Goal: Task Accomplishment & Management: Complete application form

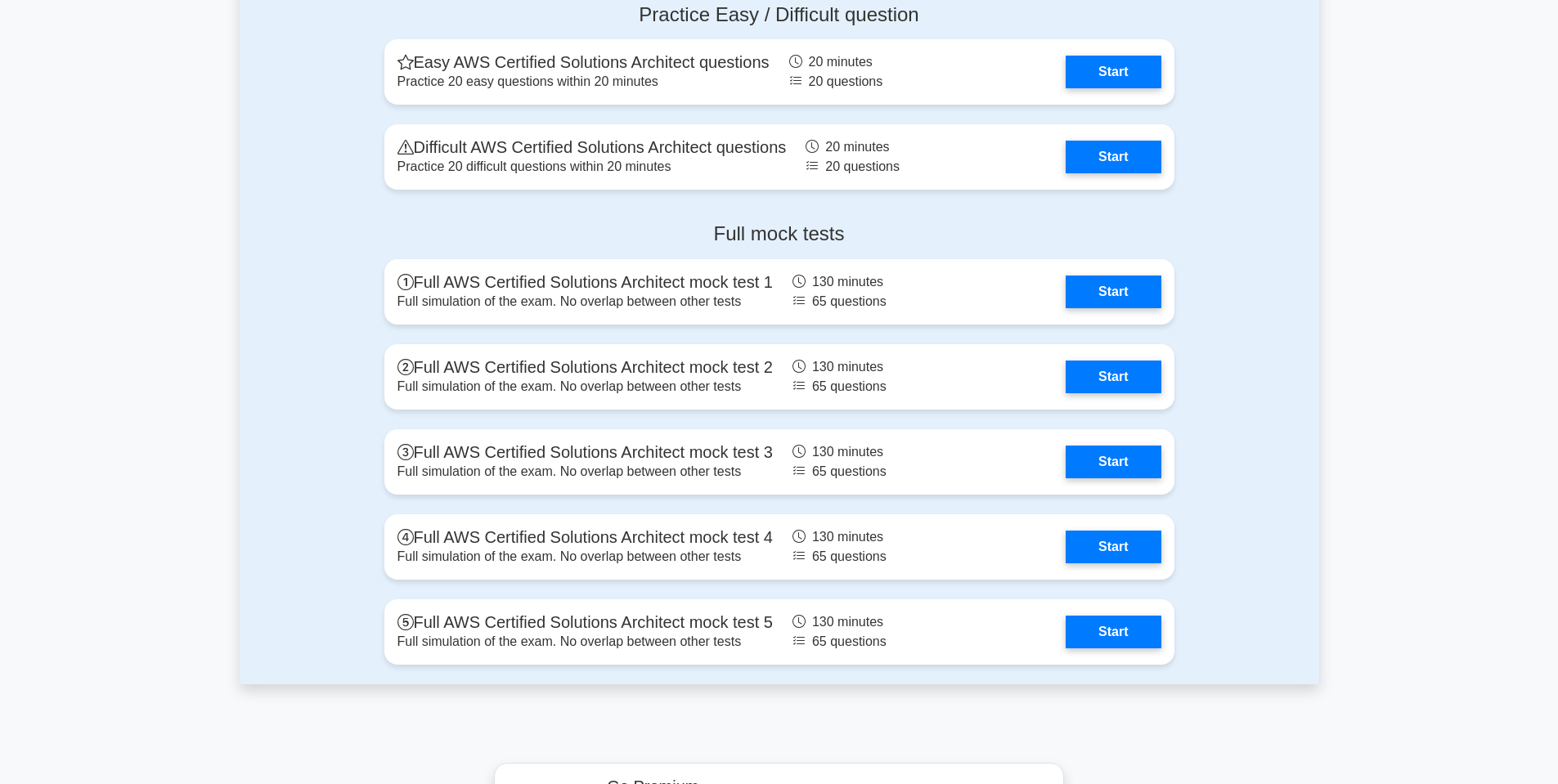
drag, startPoint x: 0, startPoint y: 0, endPoint x: 1556, endPoint y: 46, distance: 1556.7
drag, startPoint x: 1557, startPoint y: 43, endPoint x: 1566, endPoint y: 34, distance: 12.7
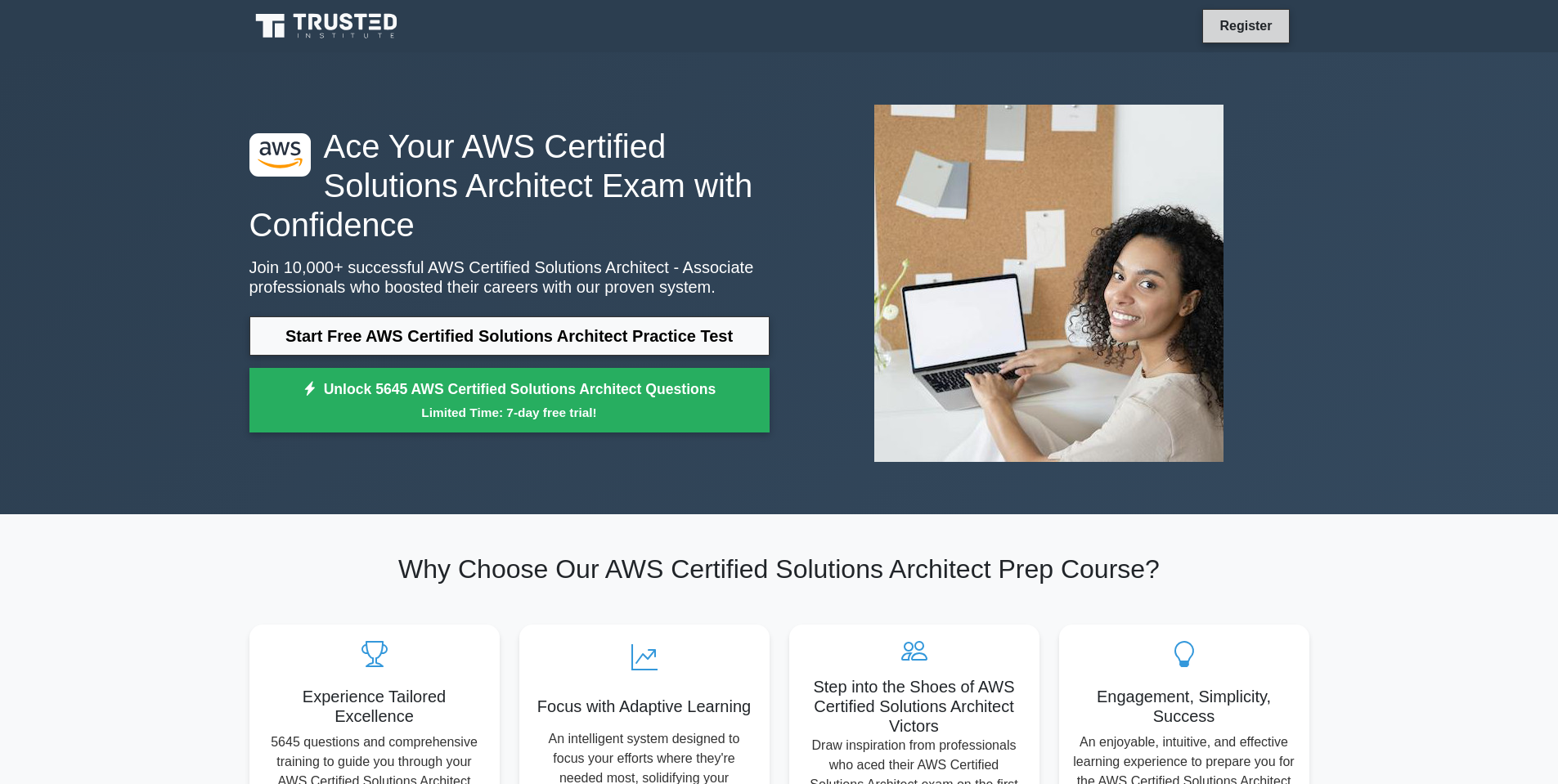
click at [1233, 24] on link "Register" at bounding box center [1246, 25] width 72 height 20
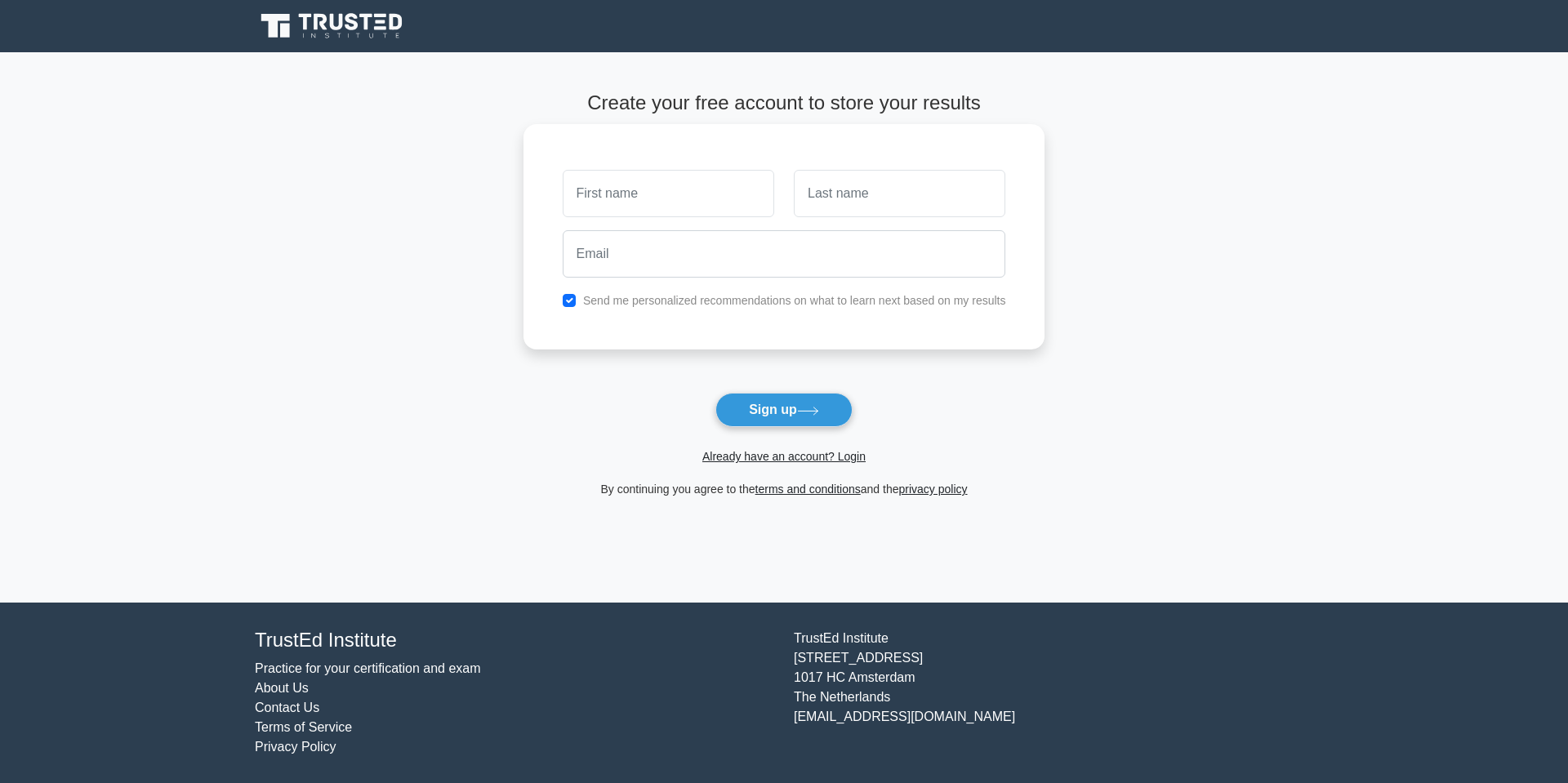
click at [681, 204] on input "text" at bounding box center [668, 193] width 211 height 47
type input "Alen"
click at [830, 202] on input "text" at bounding box center [899, 193] width 211 height 47
type input "[PERSON_NAME]"
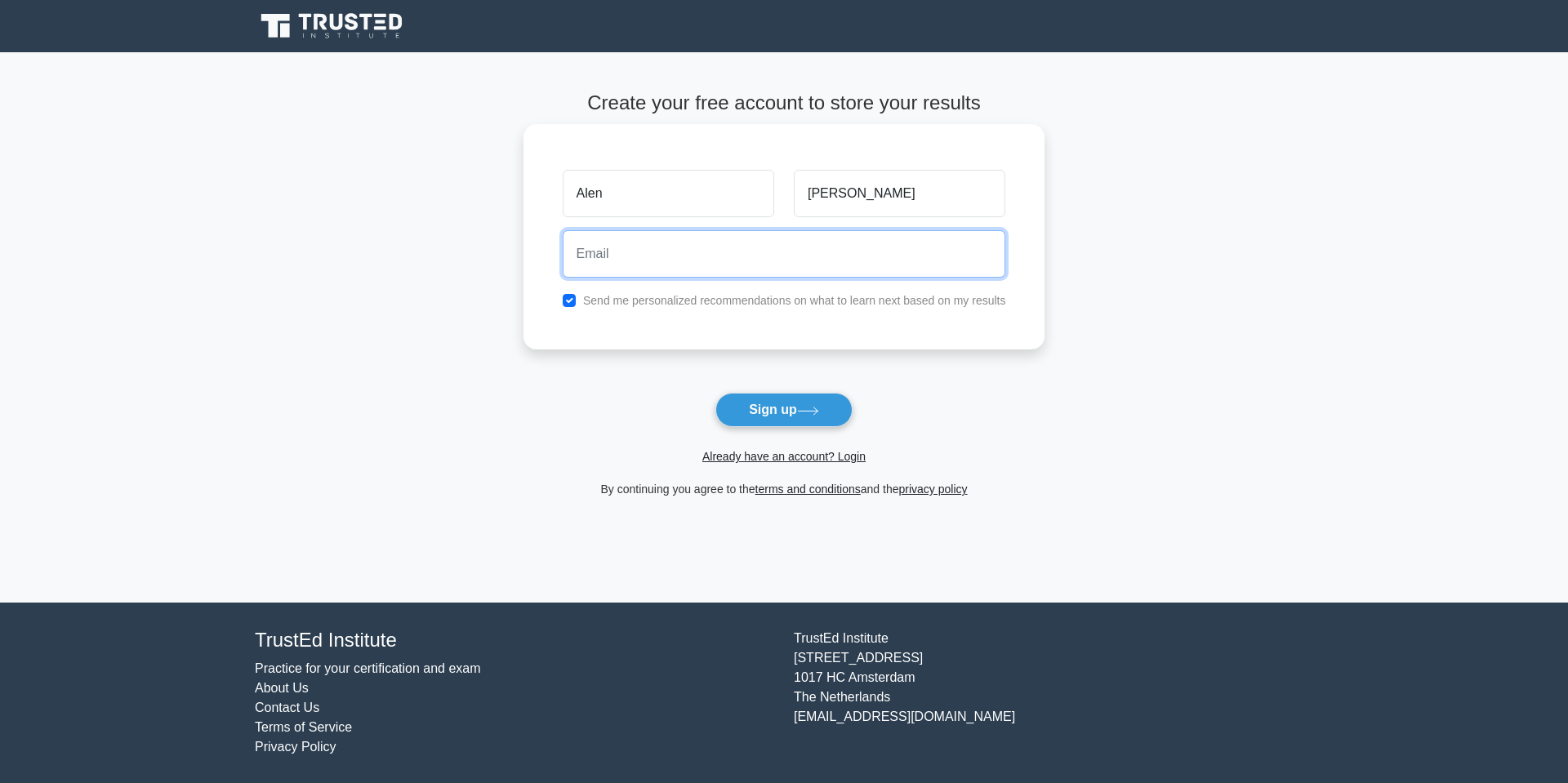
click at [870, 254] on input "email" at bounding box center [785, 254] width 444 height 47
type input "[EMAIL_ADDRESS][DOMAIN_NAME]"
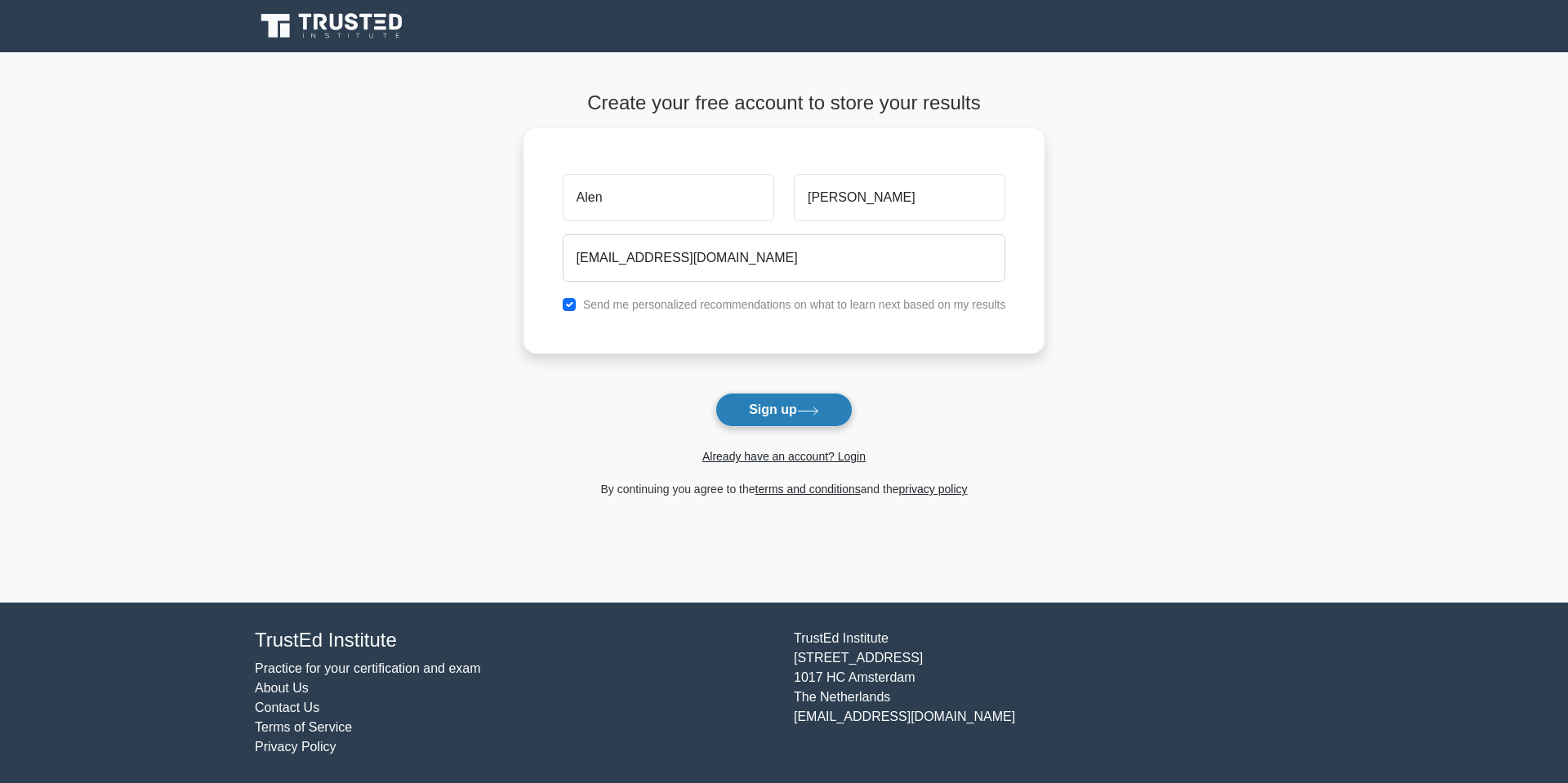
click at [768, 400] on button "Sign up" at bounding box center [784, 410] width 137 height 35
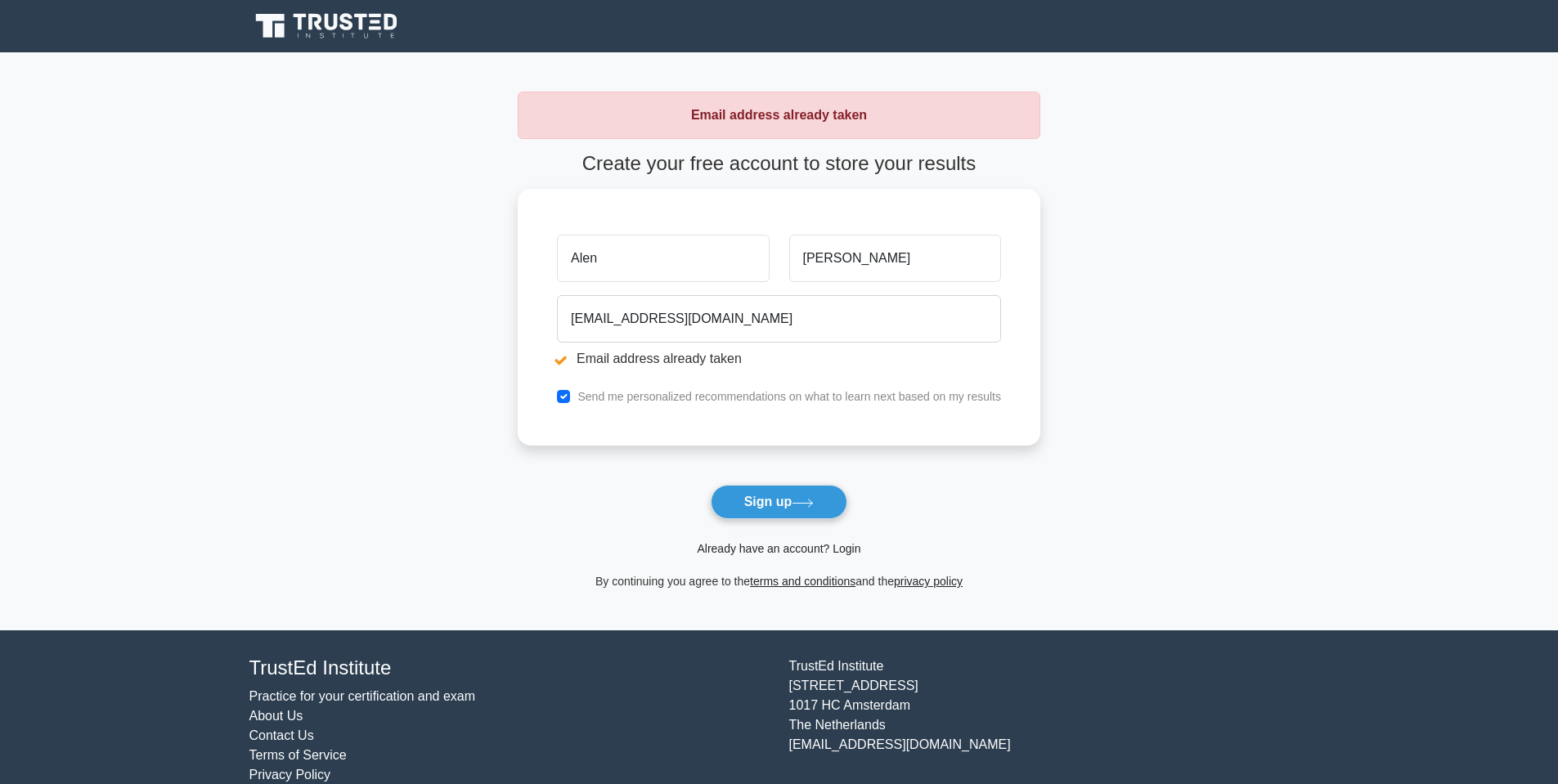
click at [785, 550] on link "Already have an account? Login" at bounding box center [779, 549] width 163 height 14
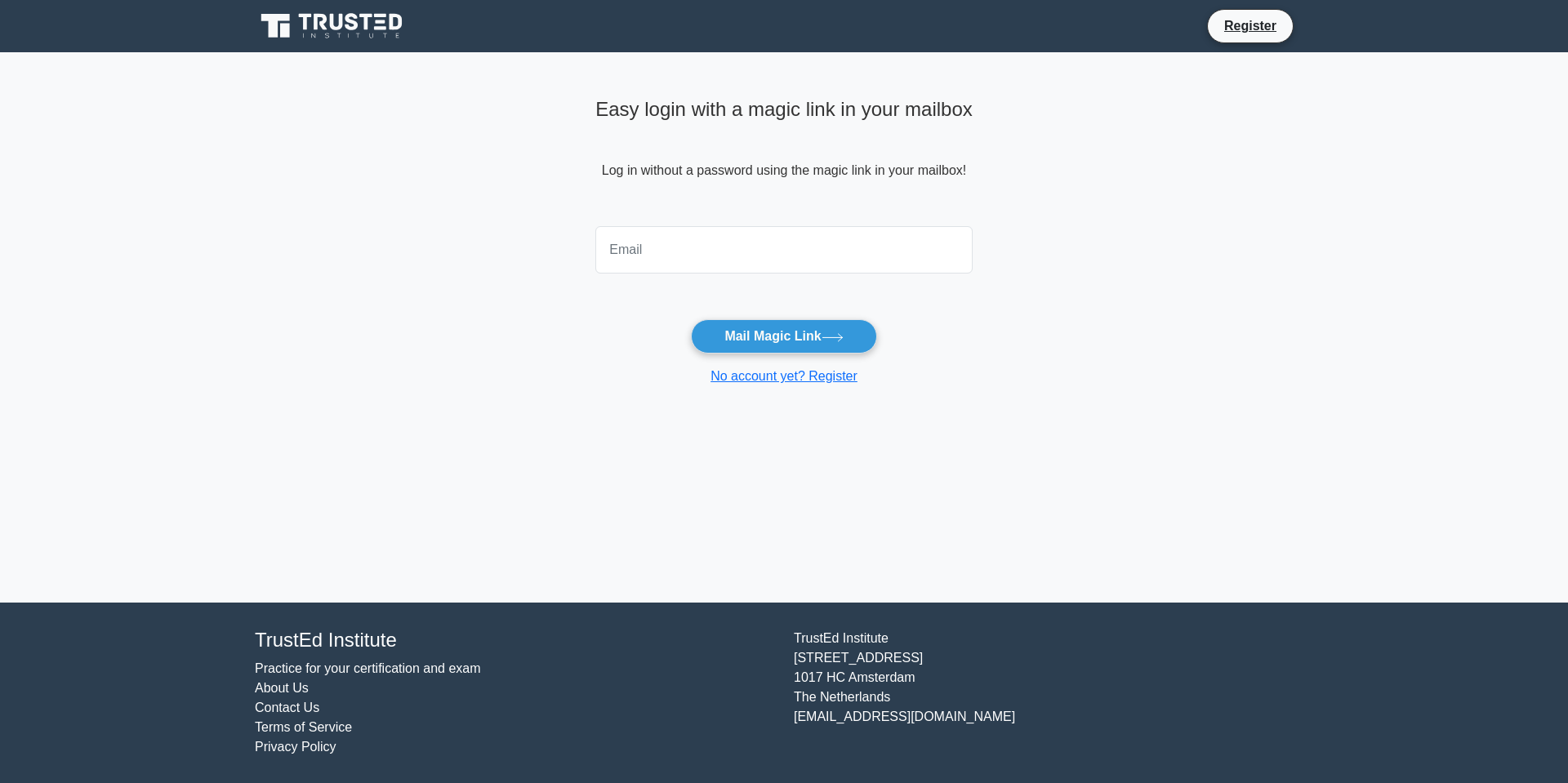
click at [711, 243] on input "email" at bounding box center [783, 250] width 377 height 47
type input "[EMAIL_ADDRESS][DOMAIN_NAME]"
click at [732, 333] on button "Mail Magic Link" at bounding box center [784, 337] width 185 height 35
